Goal: Find specific page/section: Find specific page/section

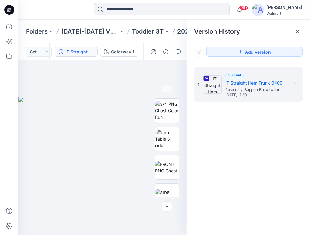
click at [284, 9] on div "[PERSON_NAME]" at bounding box center [285, 7] width 36 height 7
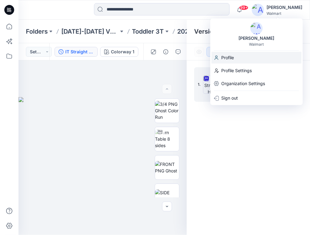
click at [246, 58] on div "Profile" at bounding box center [256, 58] width 90 height 12
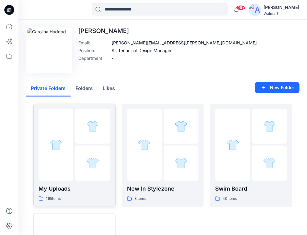
click at [70, 145] on div at bounding box center [56, 145] width 35 height 72
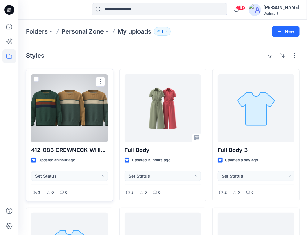
click at [98, 116] on div at bounding box center [69, 108] width 77 height 68
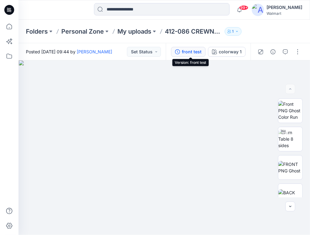
click at [204, 52] on button "front test" at bounding box center [188, 52] width 35 height 10
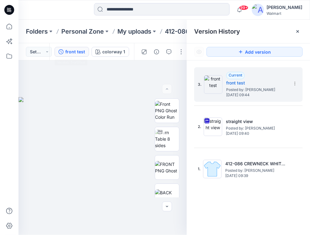
click at [30, 13] on div at bounding box center [54, 10] width 72 height 14
